Goal: Task Accomplishment & Management: Manage account settings

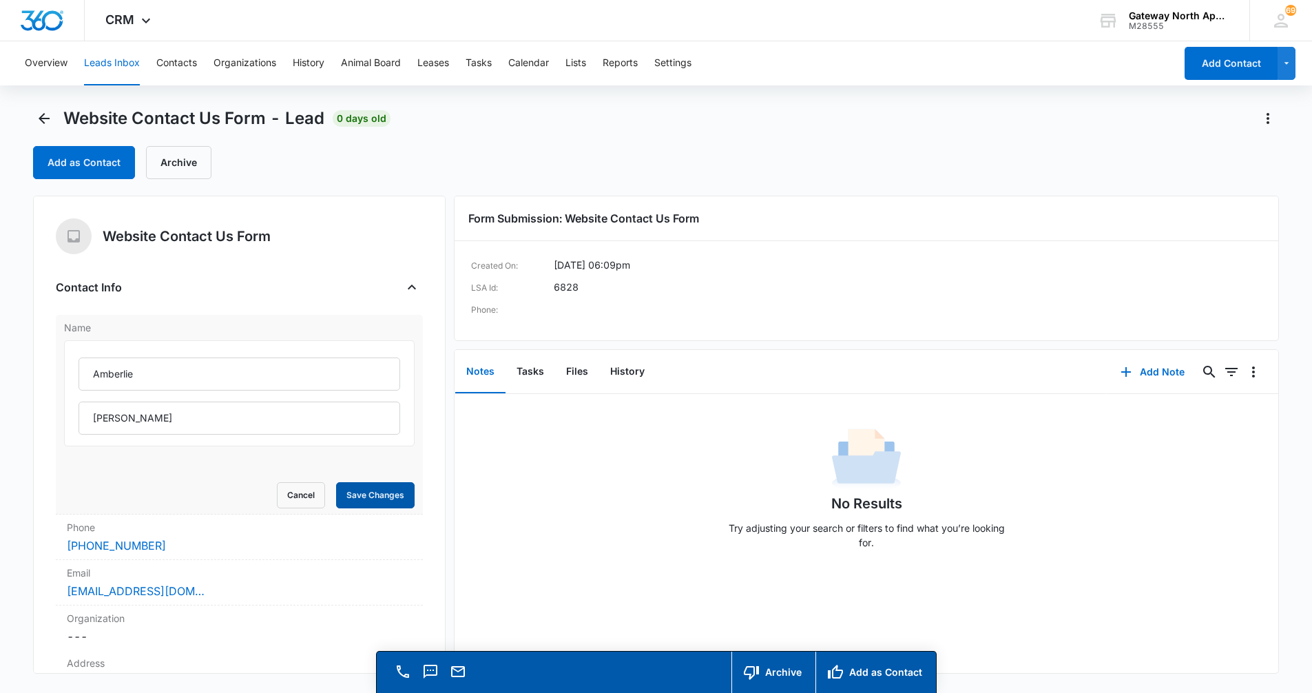
click at [366, 502] on button "Save Changes" at bounding box center [375, 495] width 79 height 26
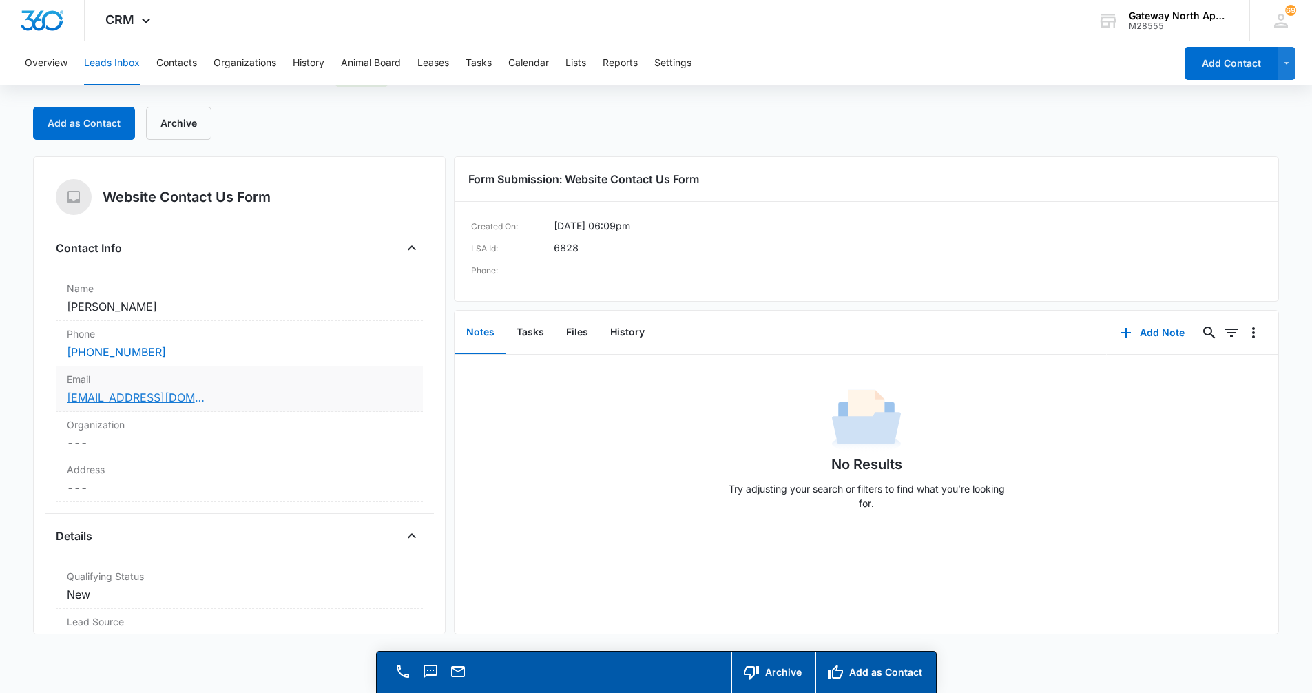
click at [139, 403] on link "[EMAIL_ADDRESS][DOMAIN_NAME]" at bounding box center [136, 397] width 138 height 17
click at [177, 300] on dd "Cancel Save Changes [PERSON_NAME]" at bounding box center [239, 306] width 345 height 17
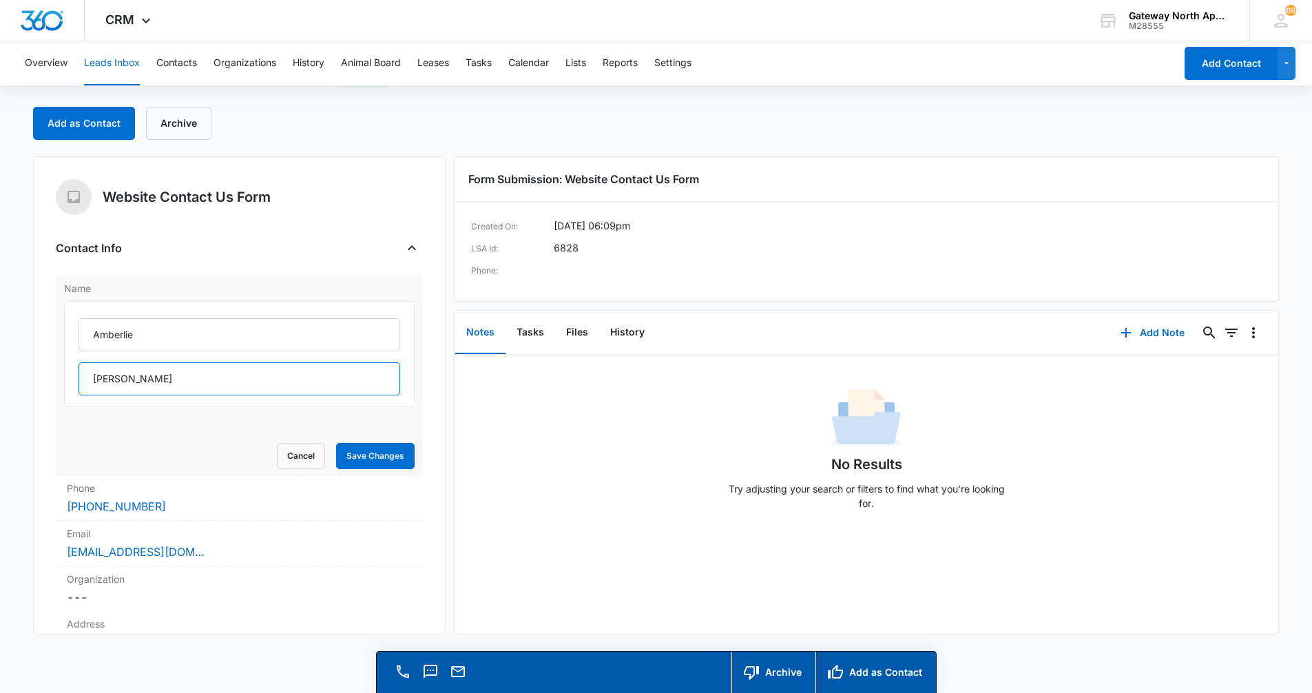
drag, startPoint x: 143, startPoint y: 382, endPoint x: 85, endPoint y: 384, distance: 58.6
click at [85, 384] on input "[PERSON_NAME]" at bounding box center [240, 378] width 322 height 33
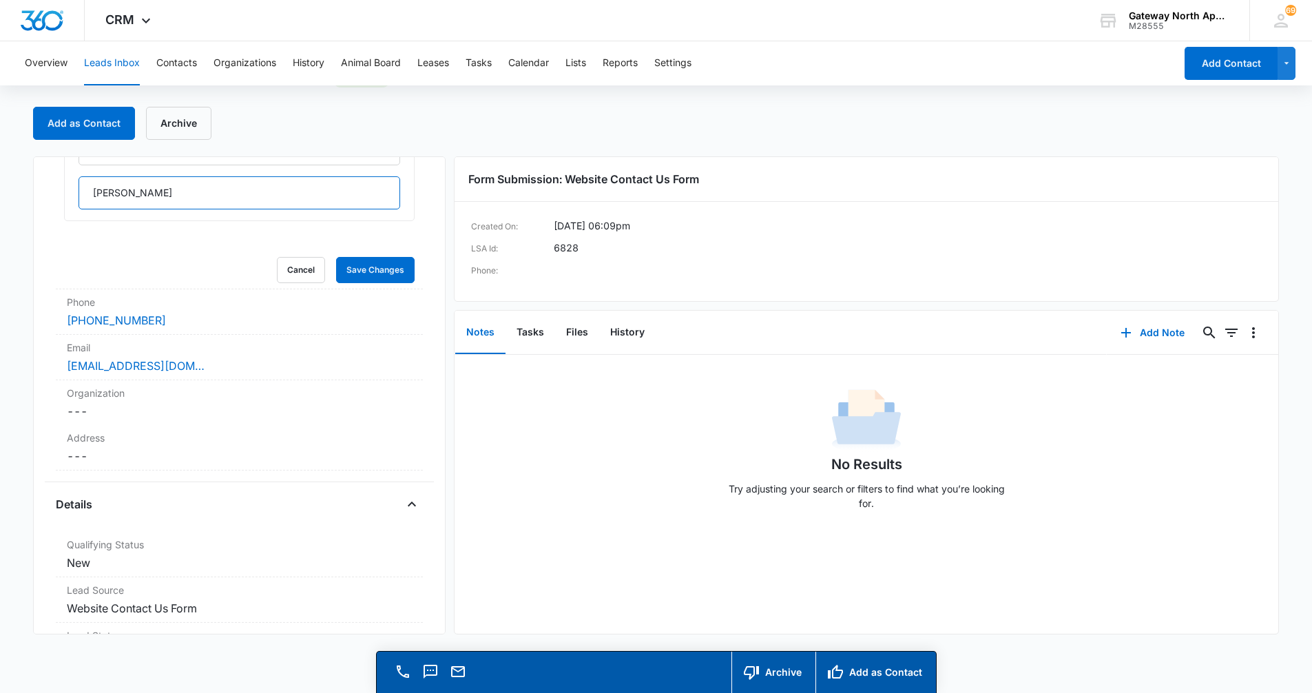
scroll to position [207, 0]
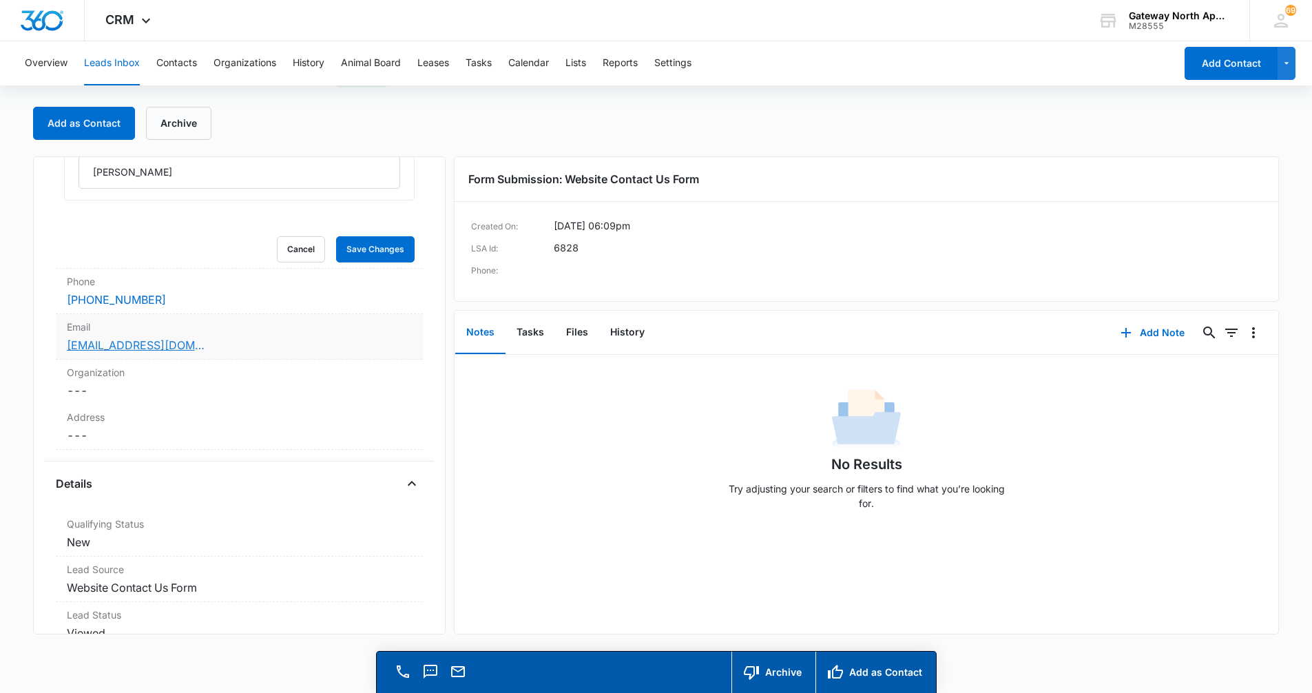
click at [100, 342] on link "[EMAIL_ADDRESS][DOMAIN_NAME]" at bounding box center [136, 345] width 138 height 17
click at [128, 296] on link "[PHONE_NUMBER]" at bounding box center [116, 299] width 99 height 17
click at [243, 301] on div "[PHONE_NUMBER]" at bounding box center [239, 299] width 345 height 17
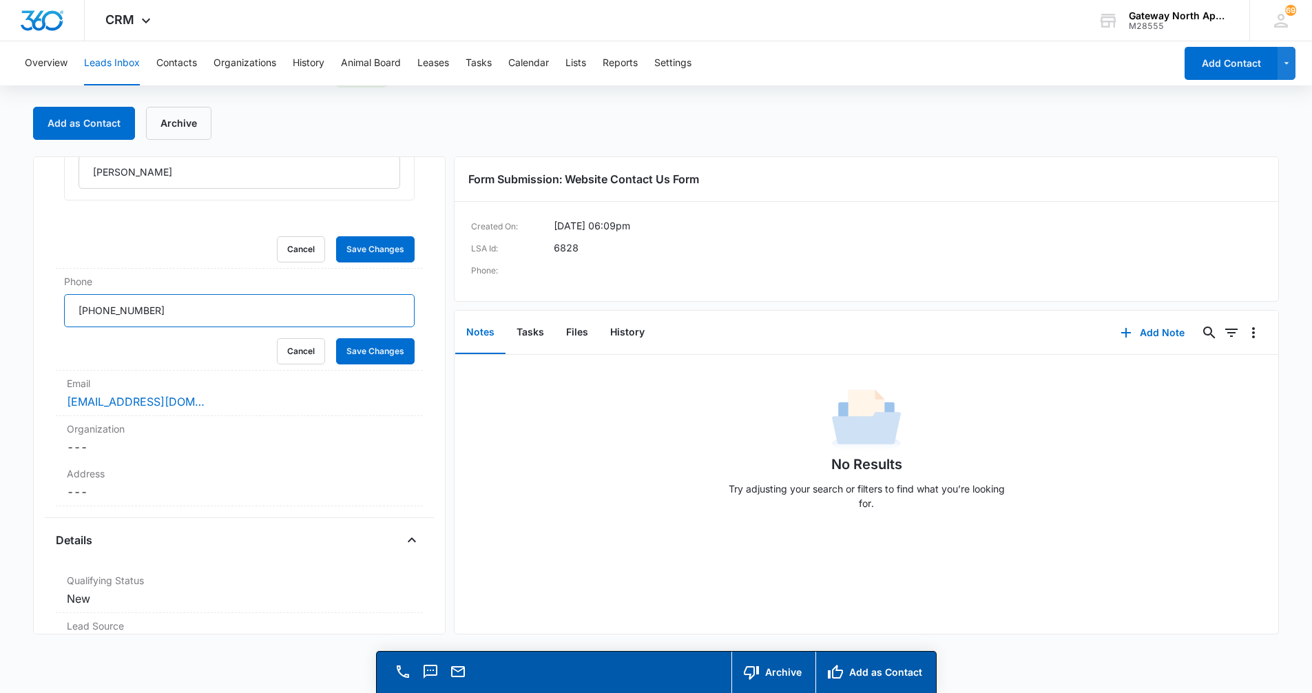
drag, startPoint x: 200, startPoint y: 313, endPoint x: 50, endPoint y: 321, distance: 150.4
click at [48, 323] on div "Website Contact Us Form Contact Info Name [PERSON_NAME] Cancel Save Changes Pho…" at bounding box center [239, 395] width 413 height 478
click at [366, 344] on button "Save Changes" at bounding box center [375, 351] width 79 height 26
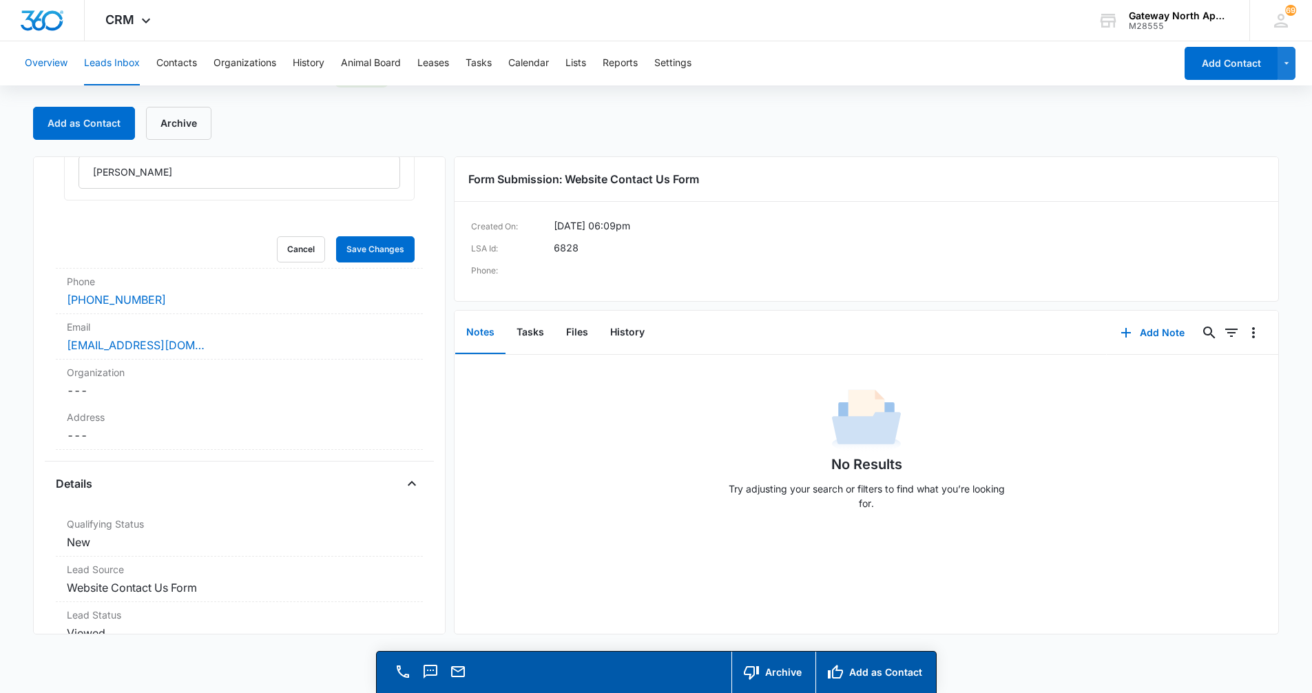
click at [57, 63] on button "Overview" at bounding box center [46, 63] width 43 height 44
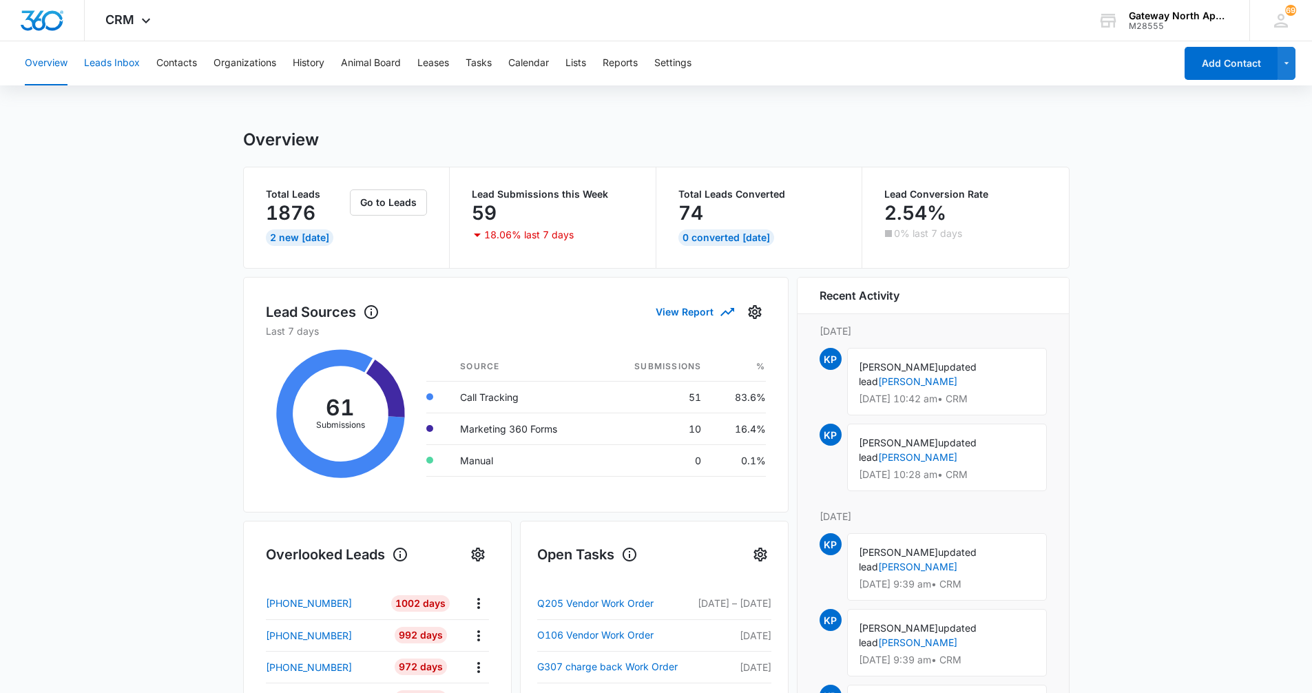
click at [133, 63] on button "Leads Inbox" at bounding box center [112, 63] width 56 height 44
